Goal: Task Accomplishment & Management: Use online tool/utility

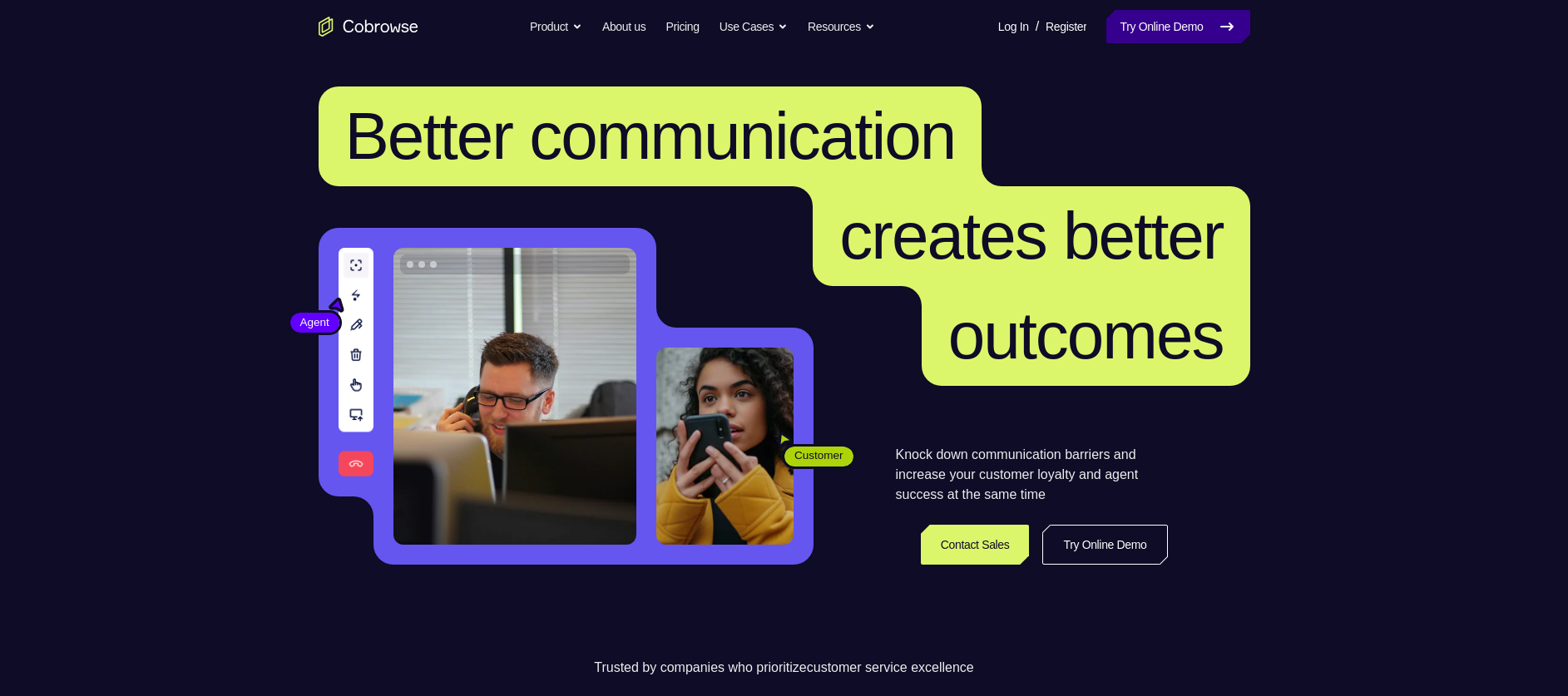
click at [1169, 36] on link "Try Online Demo" at bounding box center [1177, 27] width 143 height 33
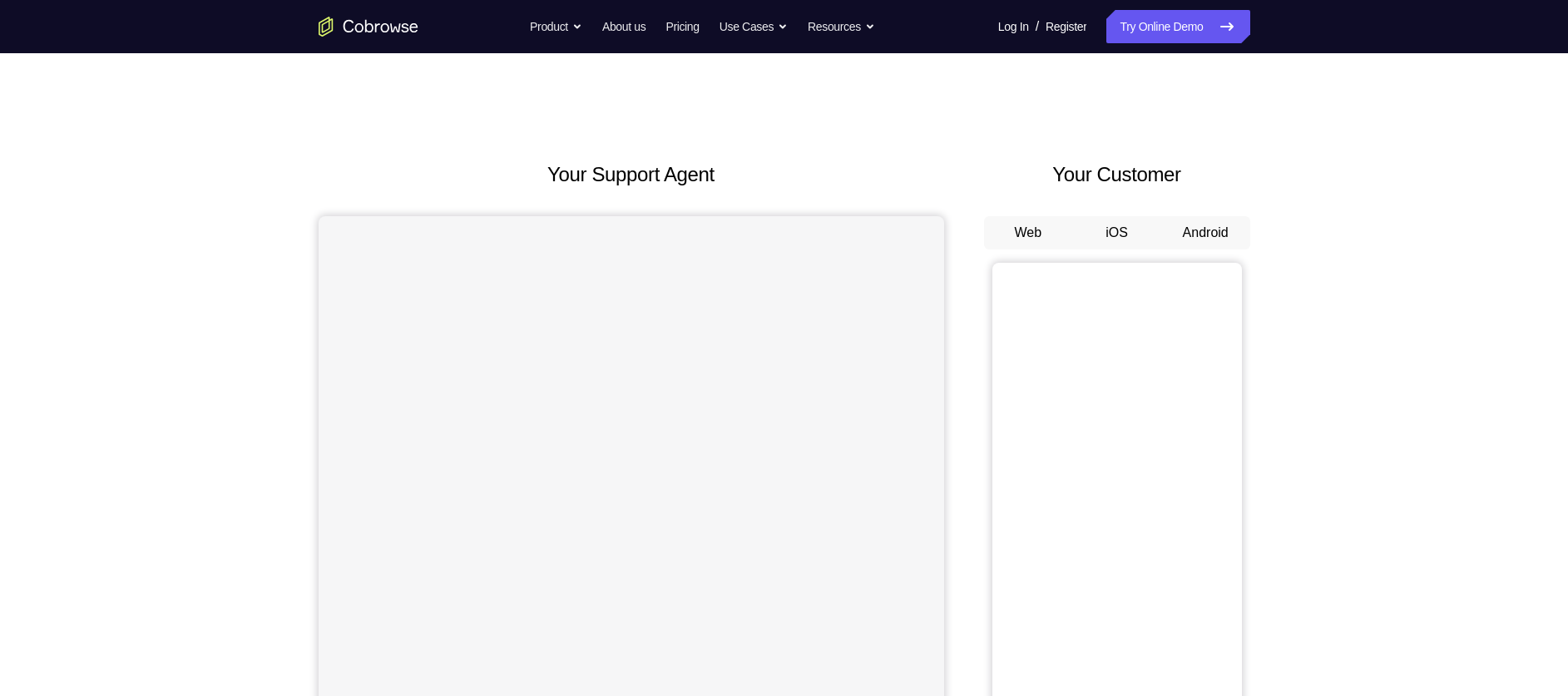
click at [1188, 221] on button "Android" at bounding box center [1206, 232] width 89 height 33
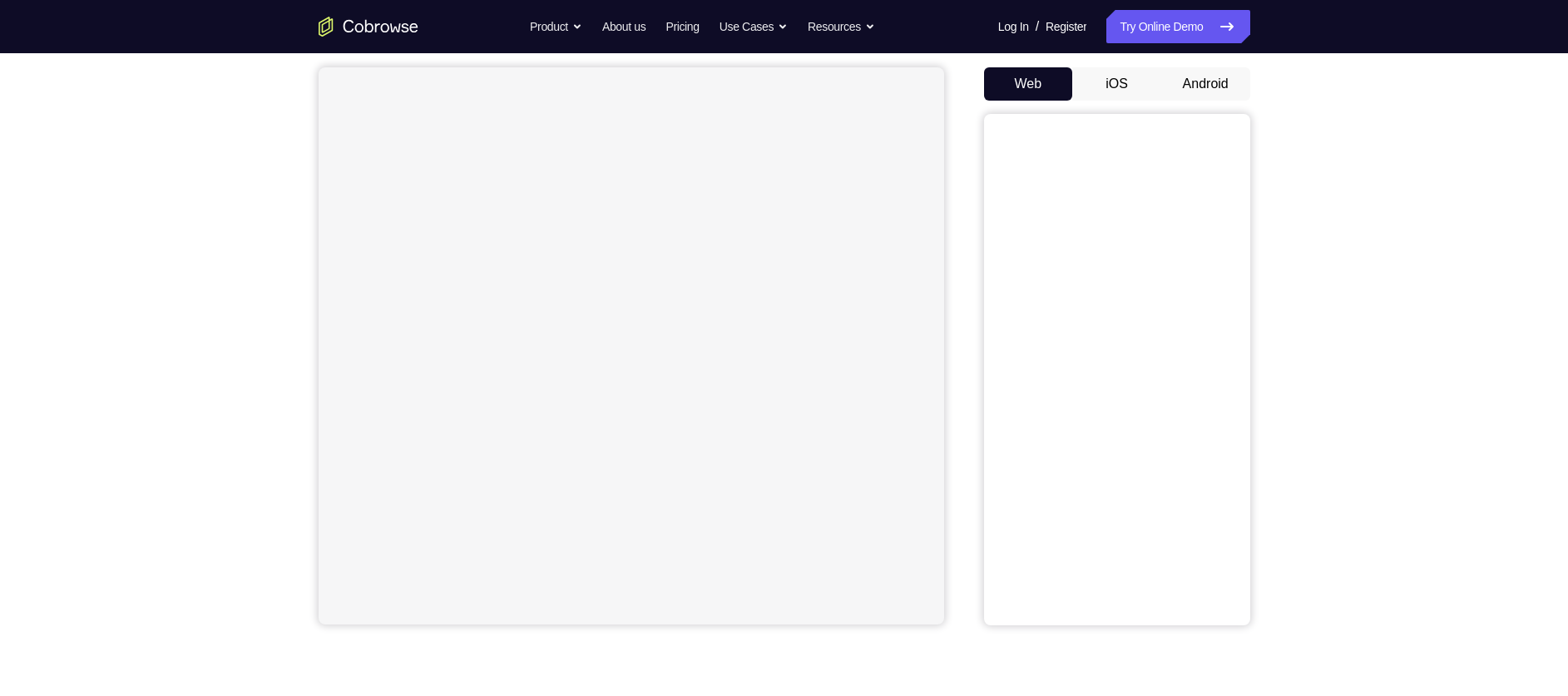
scroll to position [150, 0]
click at [1207, 92] on button "Android" at bounding box center [1206, 83] width 89 height 33
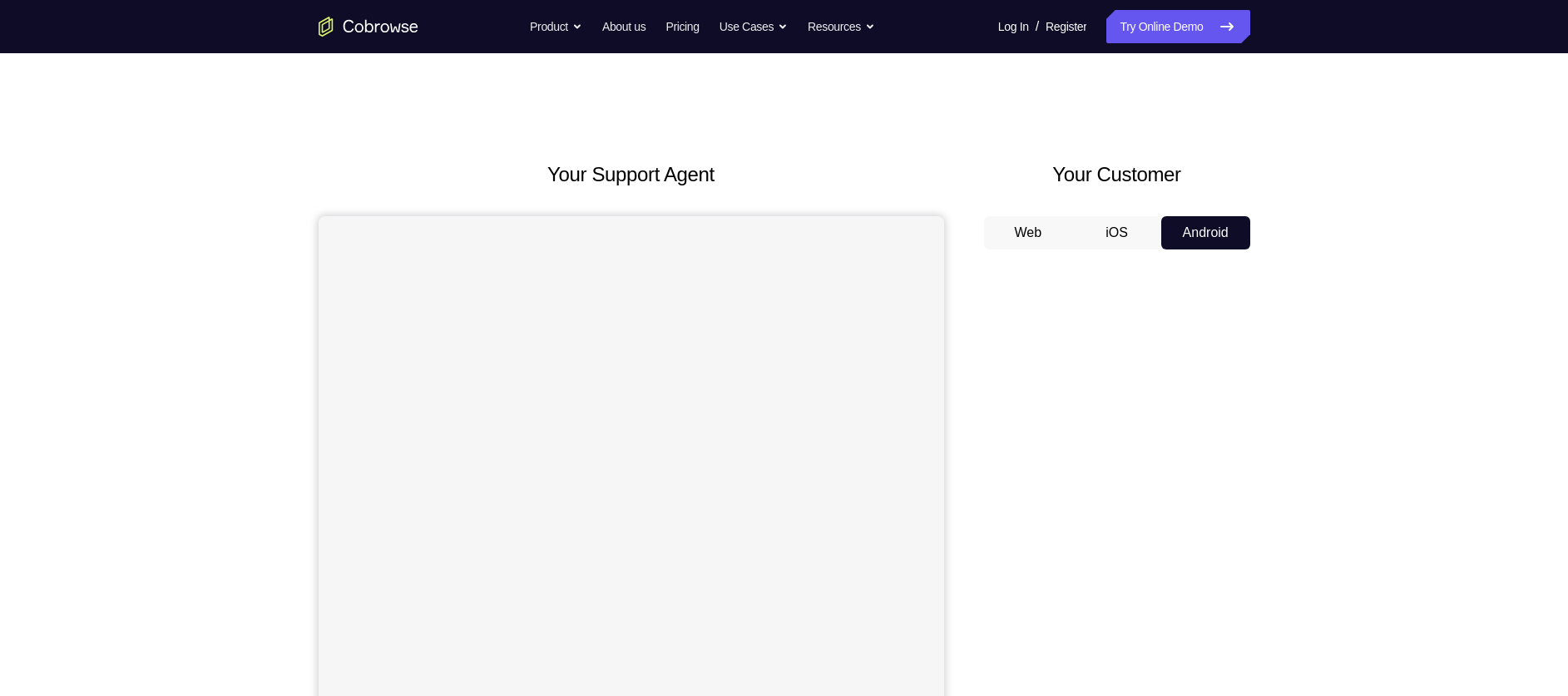
scroll to position [107, 0]
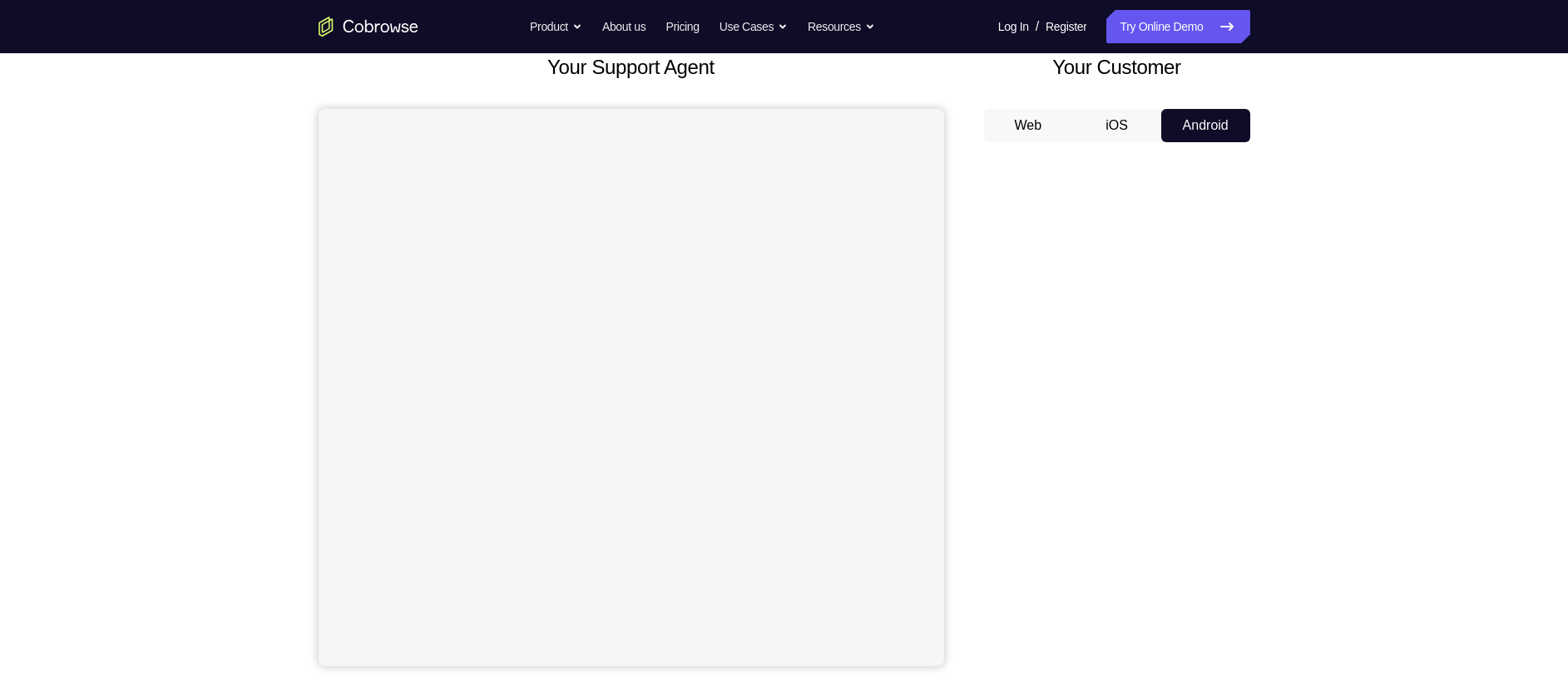
click at [1132, 139] on button "iOS" at bounding box center [1116, 126] width 89 height 33
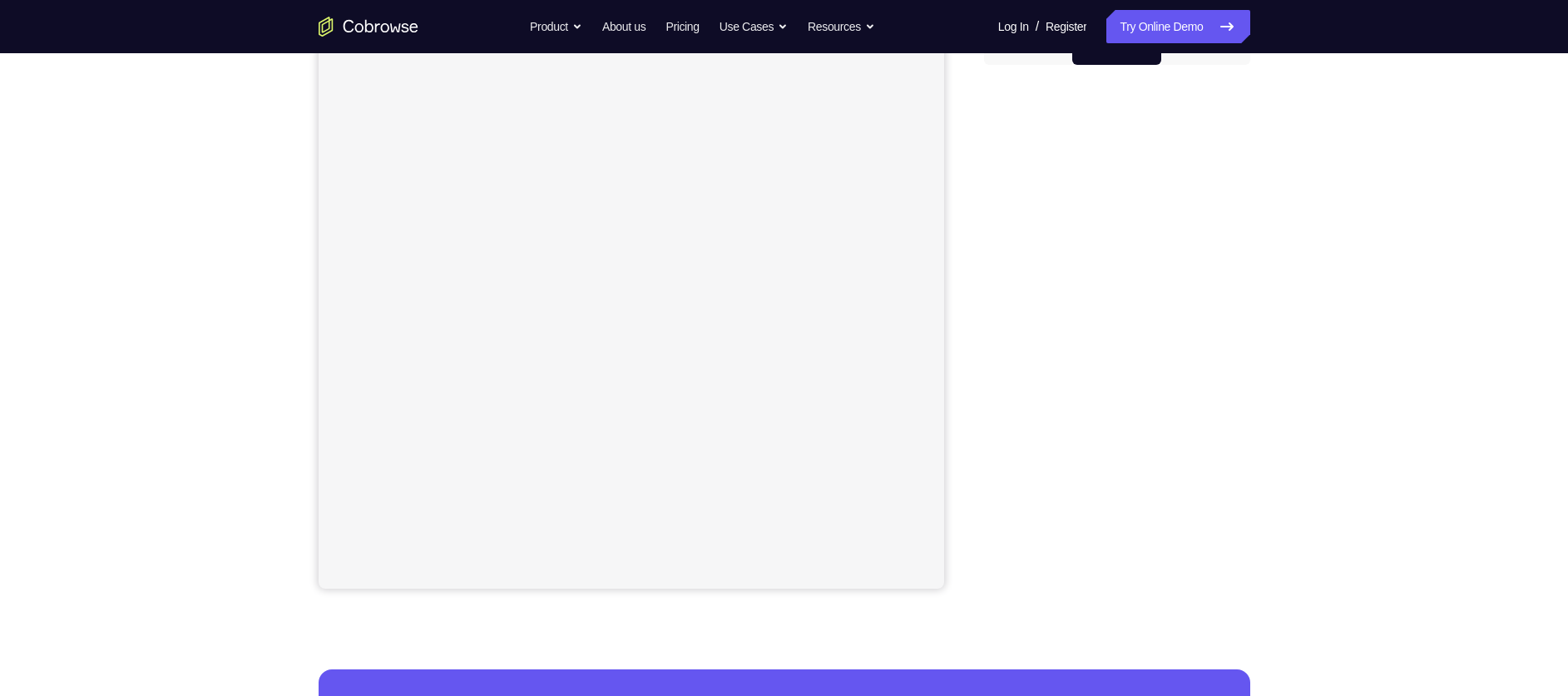
scroll to position [196, 0]
